Goal: Download file/media

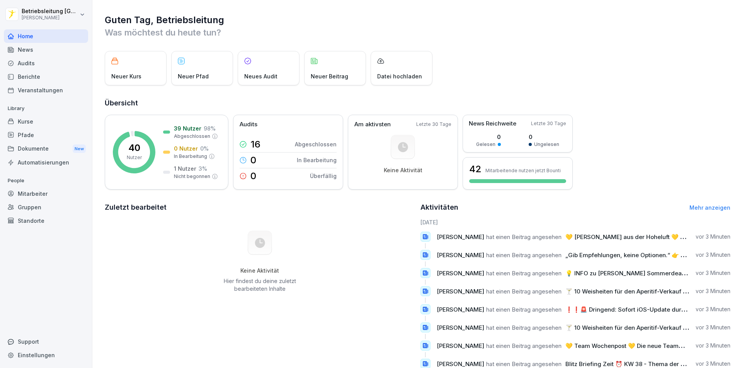
click at [44, 49] on div "News" at bounding box center [46, 50] width 84 height 14
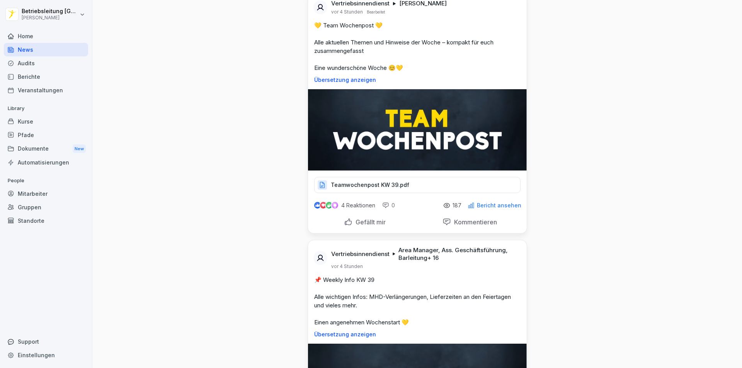
scroll to position [193, 0]
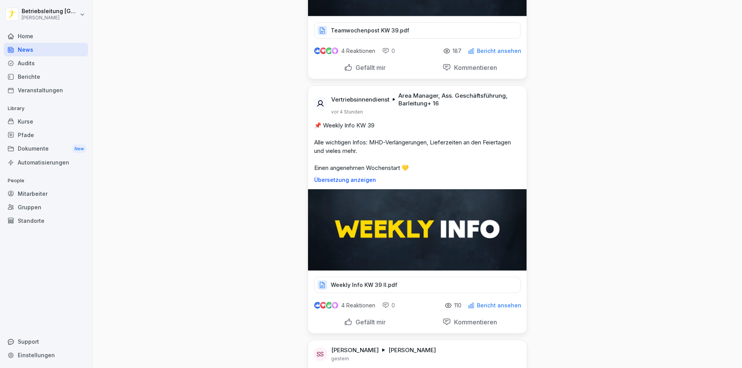
click at [346, 289] on p "Weekly Info KW 39 II.pdf" at bounding box center [364, 285] width 66 height 8
click at [351, 289] on p "Weekly Info KW 39 II.pdf" at bounding box center [364, 285] width 66 height 8
click at [353, 286] on p "Weekly Info KW 39 II.pdf" at bounding box center [364, 285] width 66 height 8
click at [368, 288] on p "Weekly Info KW 39 II.pdf" at bounding box center [364, 285] width 66 height 8
click at [376, 278] on div "Weekly Info KW 39 II.pdf" at bounding box center [417, 285] width 206 height 16
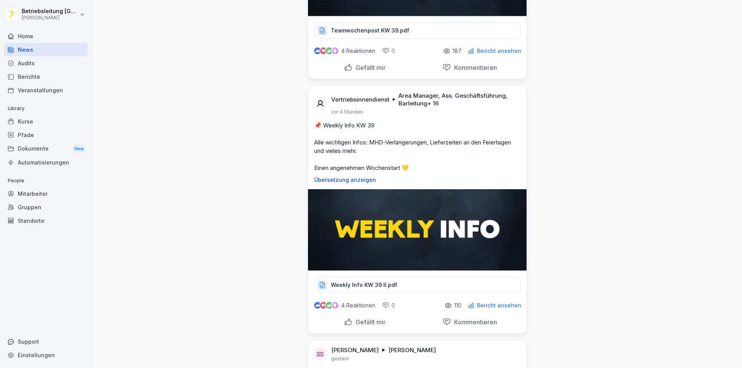
click at [364, 286] on p "Weekly Info KW 39 II.pdf" at bounding box center [364, 285] width 66 height 8
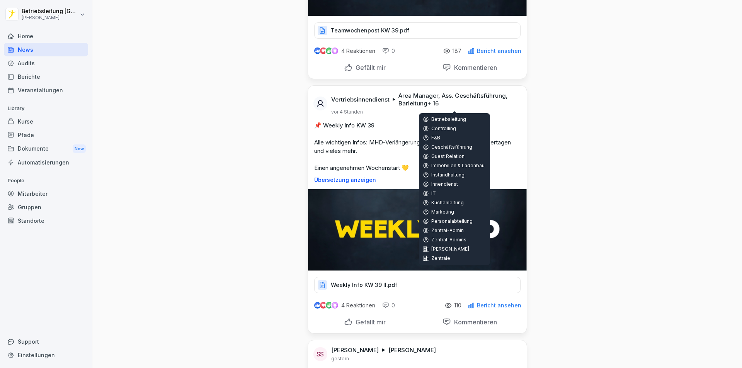
click at [364, 287] on p "Weekly Info KW 39 II.pdf" at bounding box center [364, 285] width 66 height 8
